Goal: Find contact information

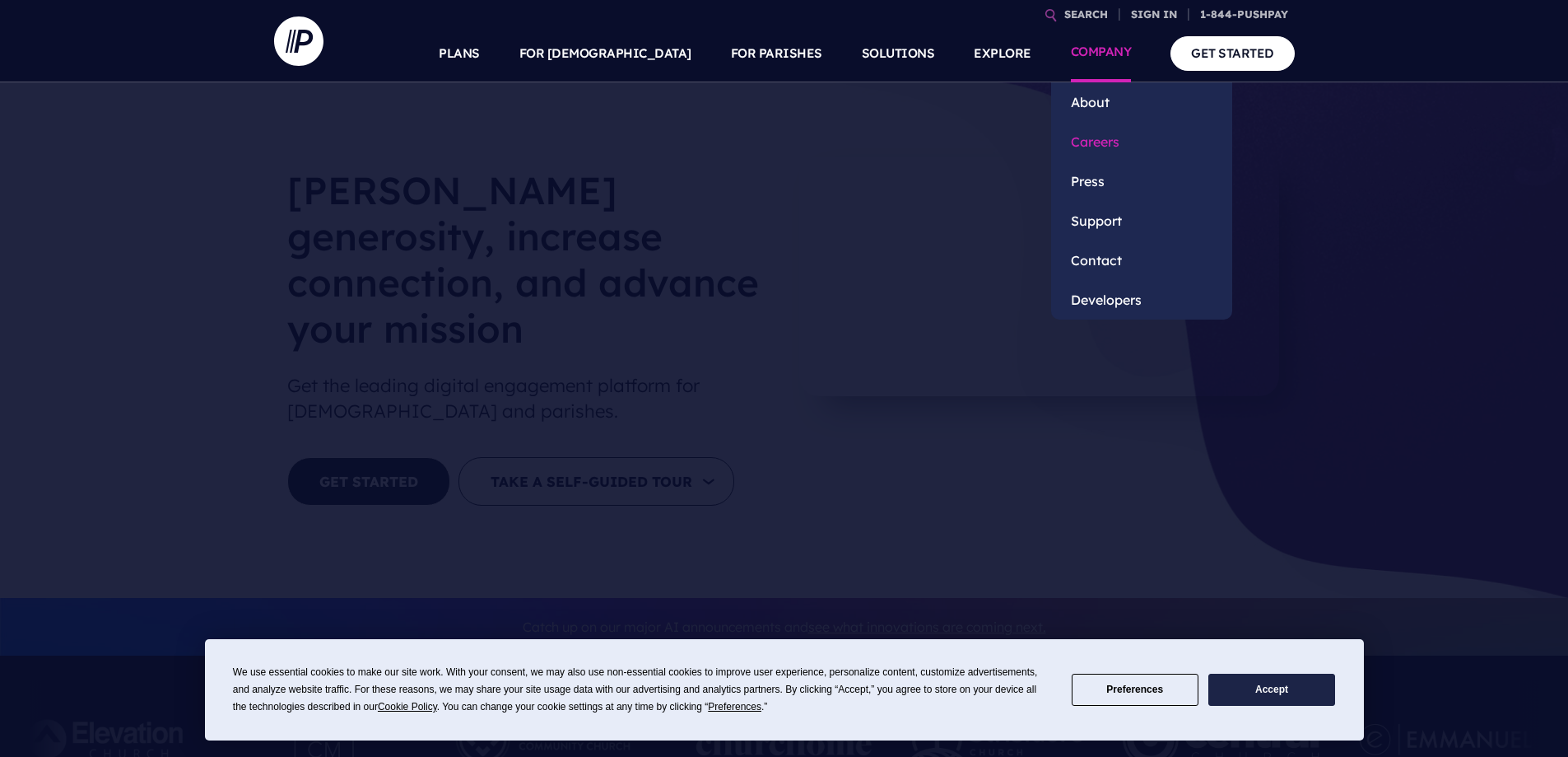
click at [1107, 140] on link "Careers" at bounding box center [1142, 142] width 181 height 40
click at [1101, 258] on link "Contact" at bounding box center [1142, 259] width 181 height 40
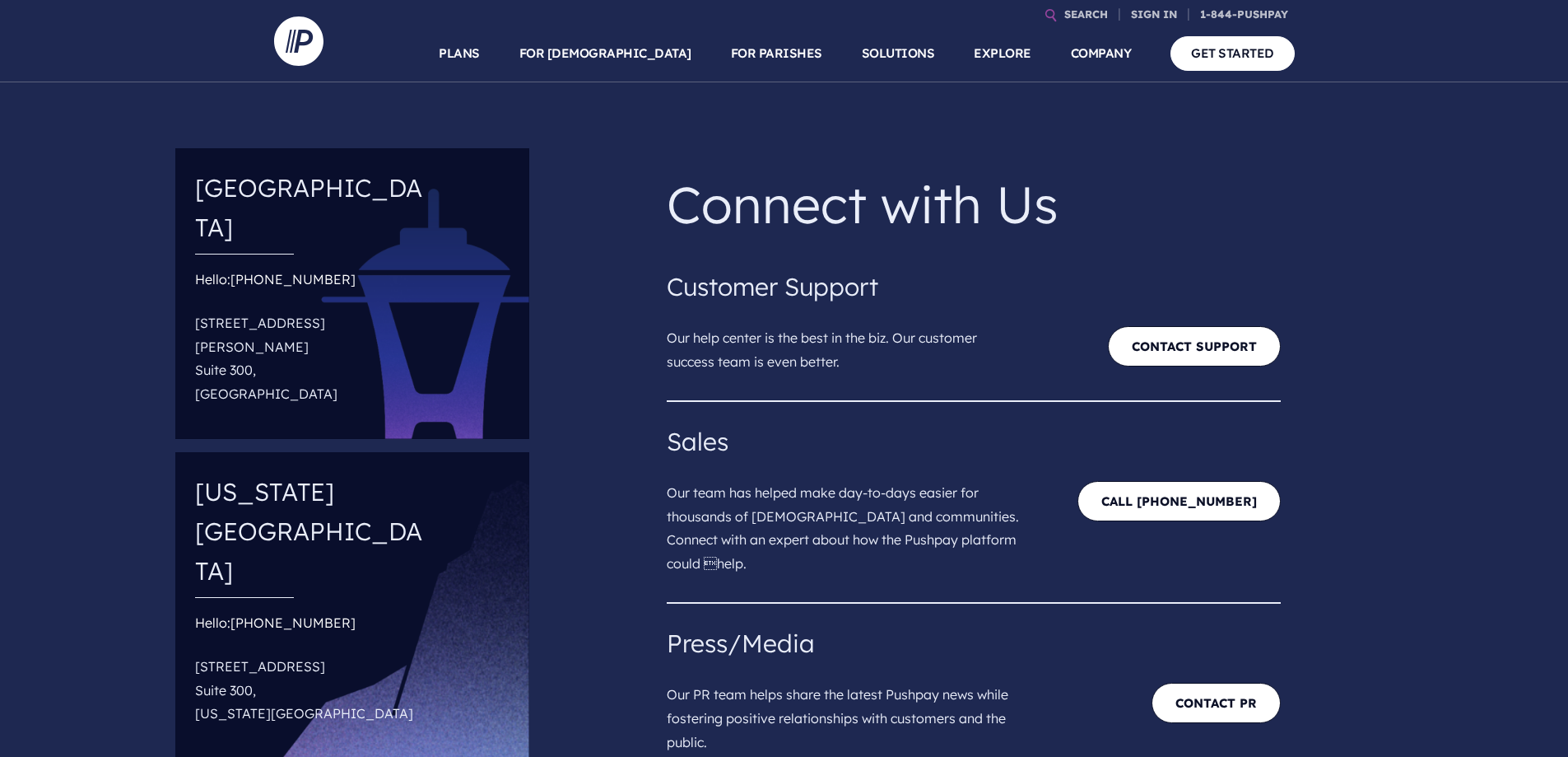
drag, startPoint x: 200, startPoint y: 280, endPoint x: 338, endPoint y: 331, distance: 147.1
click at [338, 331] on div "Seattle Hello: (844) 787-4729 18300 Redmond Way Suite 300, Redmond, WA 98052" at bounding box center [352, 294] width 354 height 291
copy p "18300 Redmond Way Suite 300, Redmond, WA 98052"
